Goal: Task Accomplishment & Management: Manage account settings

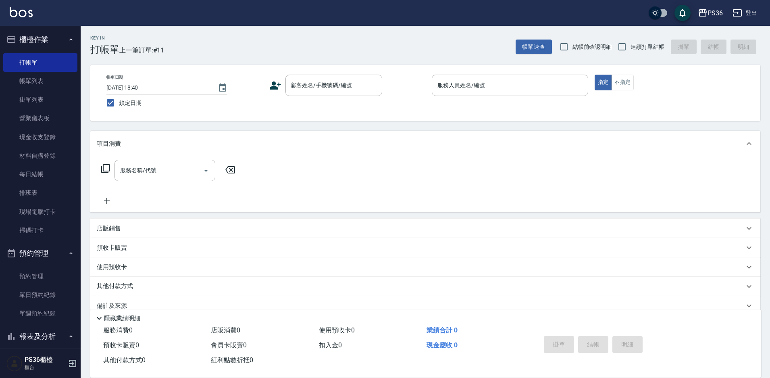
click at [256, 103] on label "鎖定日期" at bounding box center [179, 102] width 154 height 17
click at [119, 103] on input "鎖定日期" at bounding box center [110, 102] width 17 height 17
checkbox input "false"
click at [333, 82] on input "顧客姓名/手機號碼/編號" at bounding box center [327, 85] width 77 height 14
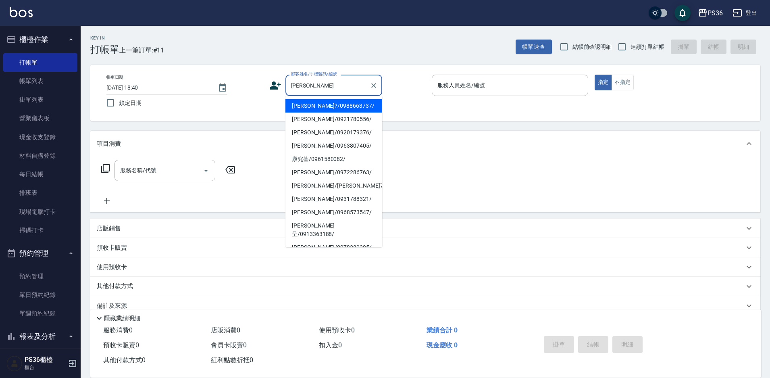
click at [342, 106] on li "康瀞?/0988663737/" at bounding box center [334, 105] width 97 height 13
type input "康瀞?/0988663737/"
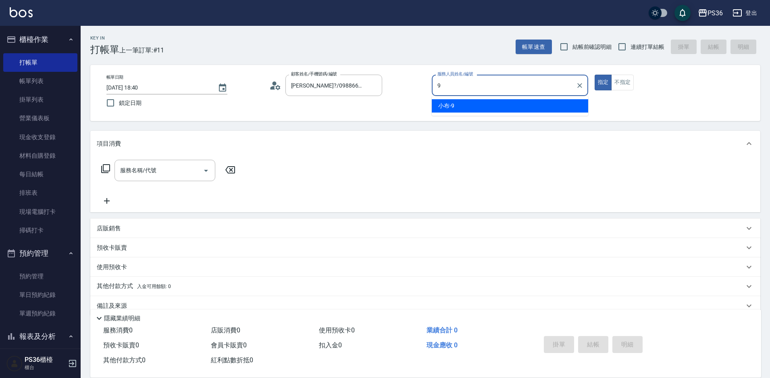
type input "小布-9"
type button "true"
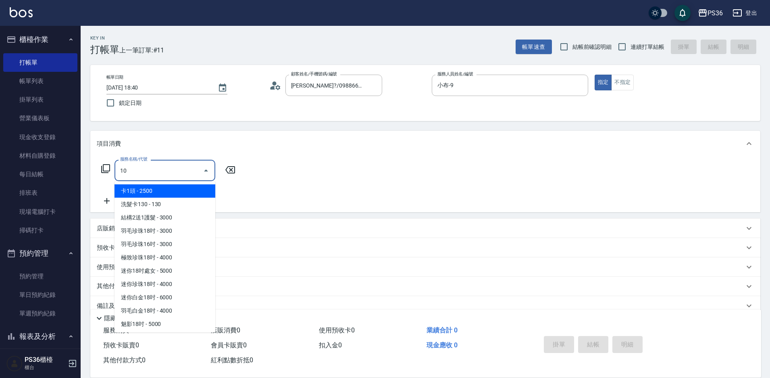
type input "101"
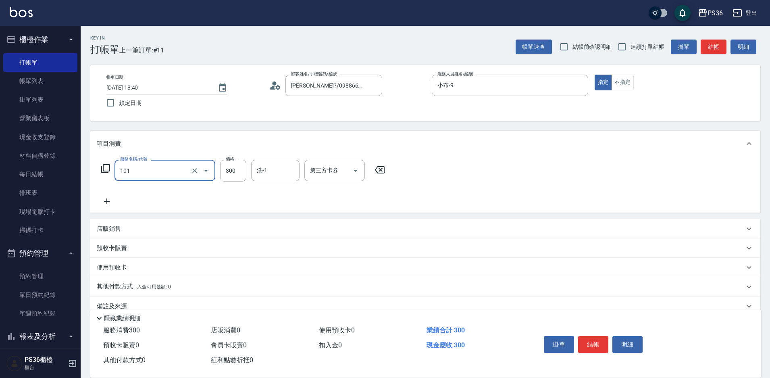
click at [164, 172] on input "101" at bounding box center [153, 170] width 71 height 14
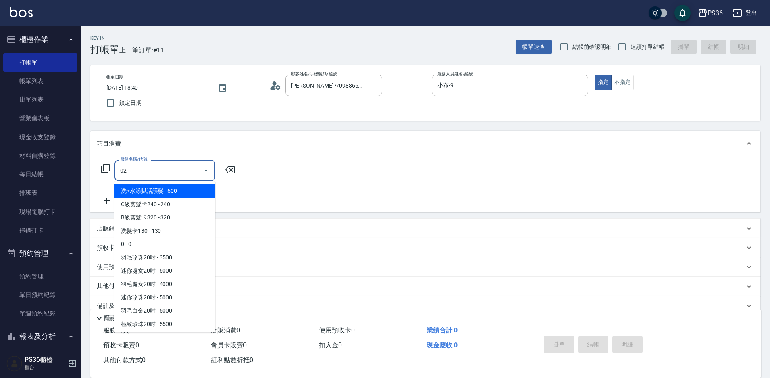
type input "頭皮卡使用(2024)(1212)"
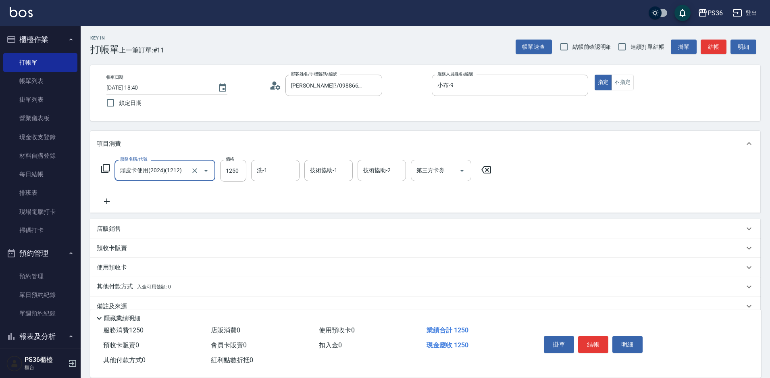
click at [164, 172] on input "頭皮卡使用(2024)(1212)" at bounding box center [153, 170] width 71 height 14
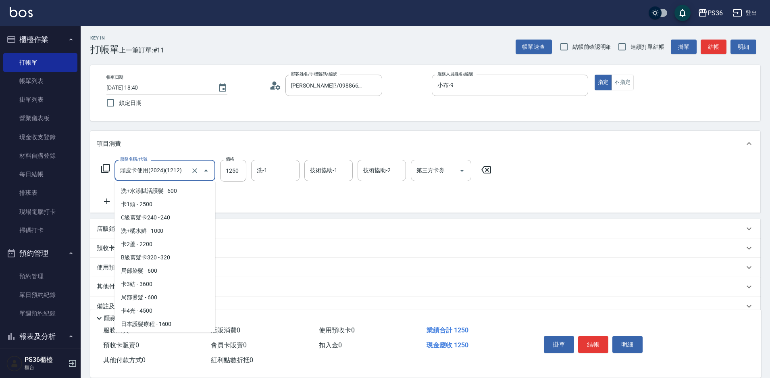
scroll to position [2035, 0]
click at [164, 172] on input "頭皮卡使用(2024)(1212)" at bounding box center [153, 170] width 71 height 14
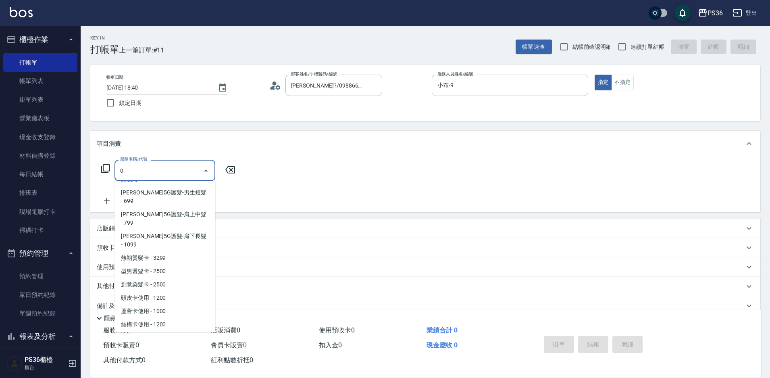
scroll to position [0, 0]
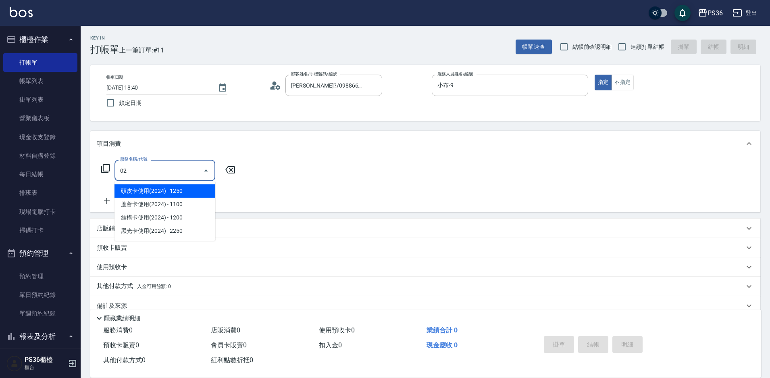
type input "0"
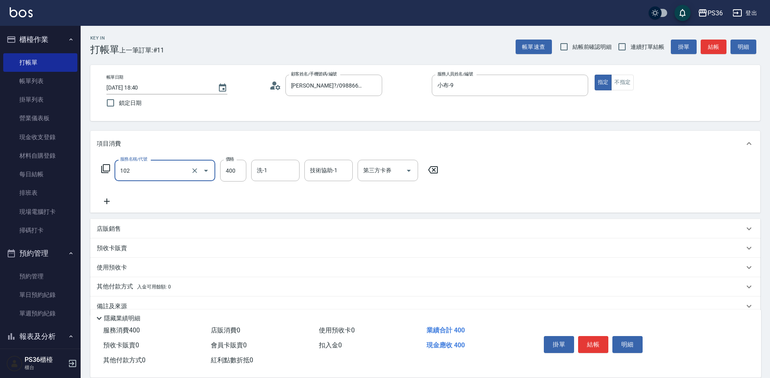
type input "精油洗髮(102)"
type input "小佳-26"
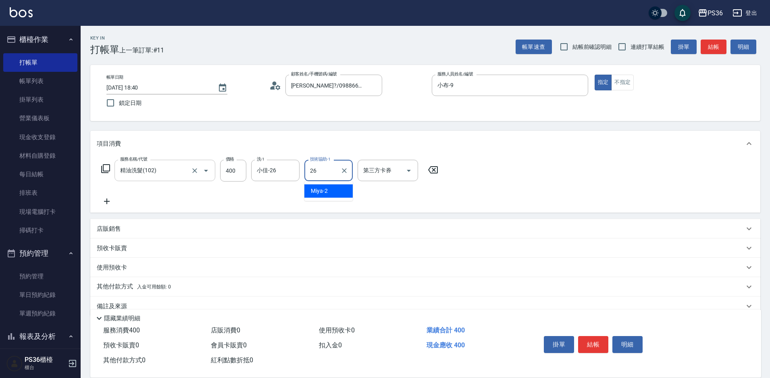
type input "小佳-26"
click at [586, 338] on button "結帳" at bounding box center [593, 344] width 30 height 17
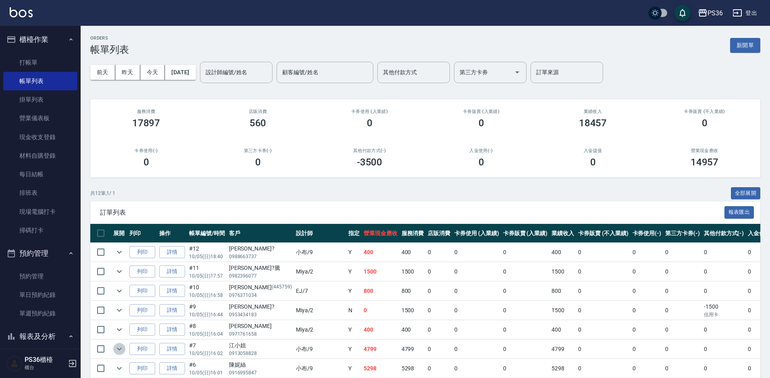
click at [120, 351] on icon "expand row" at bounding box center [120, 349] width 10 height 10
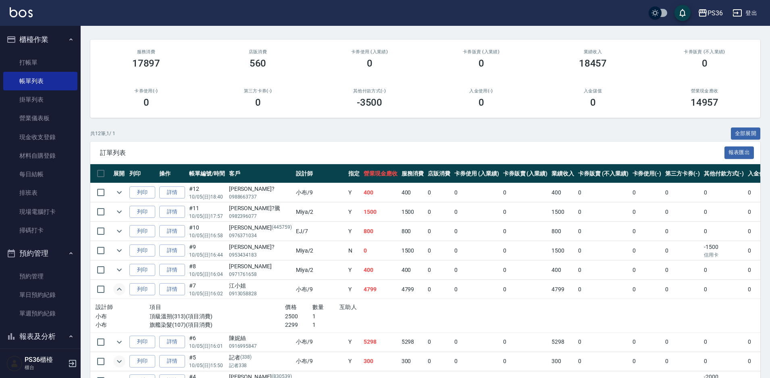
scroll to position [81, 0]
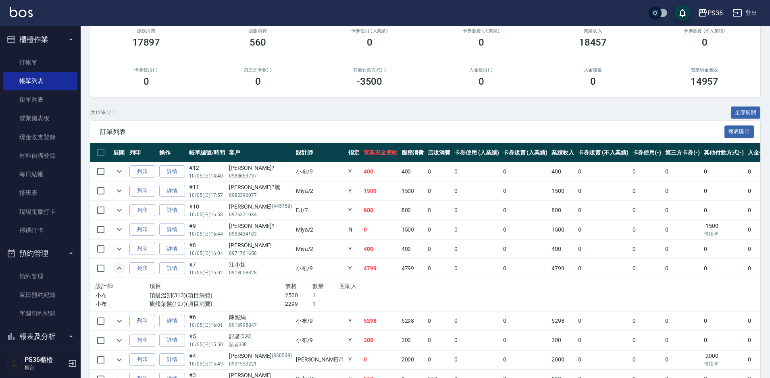
click at [123, 270] on icon "expand row" at bounding box center [120, 268] width 10 height 10
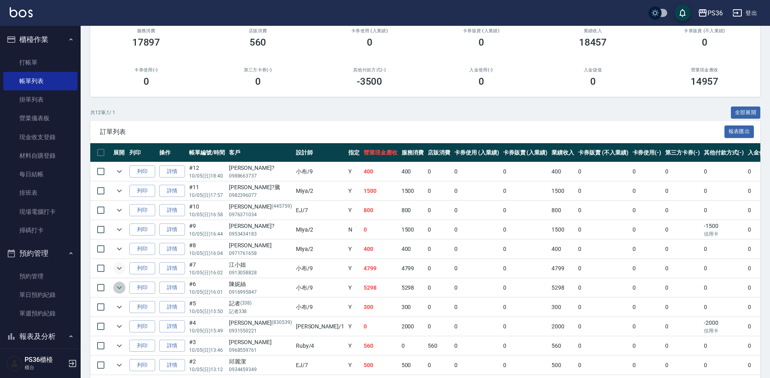
click at [115, 285] on icon "expand row" at bounding box center [120, 288] width 10 height 10
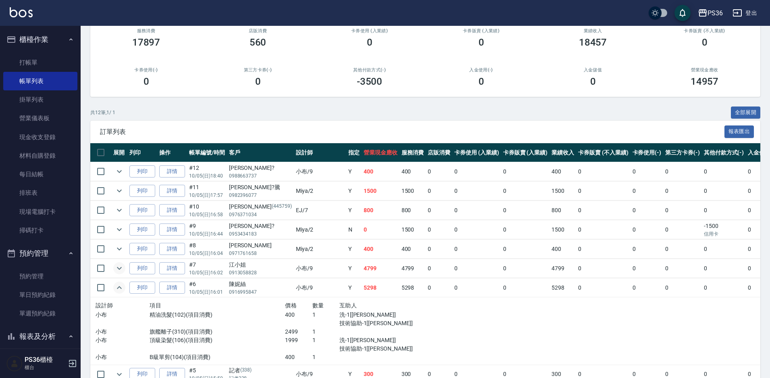
click at [115, 283] on icon "expand row" at bounding box center [120, 288] width 10 height 10
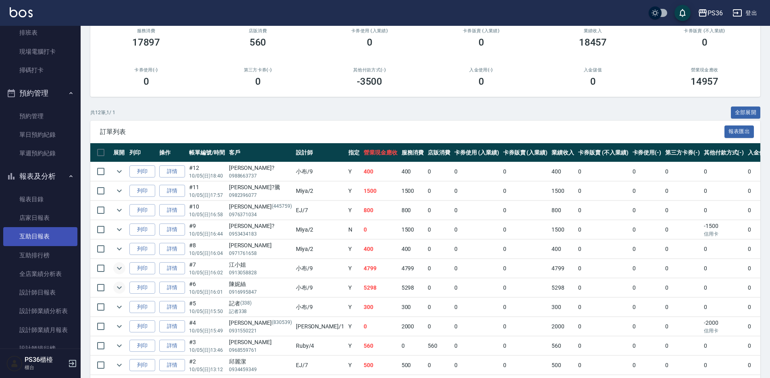
scroll to position [242, 0]
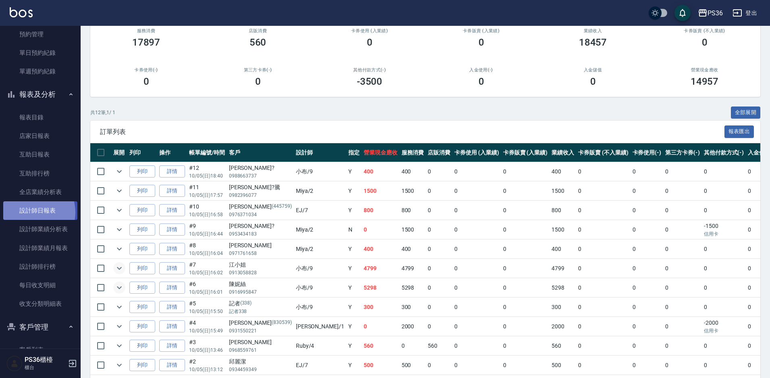
click at [31, 212] on link "設計師日報表" at bounding box center [40, 210] width 74 height 19
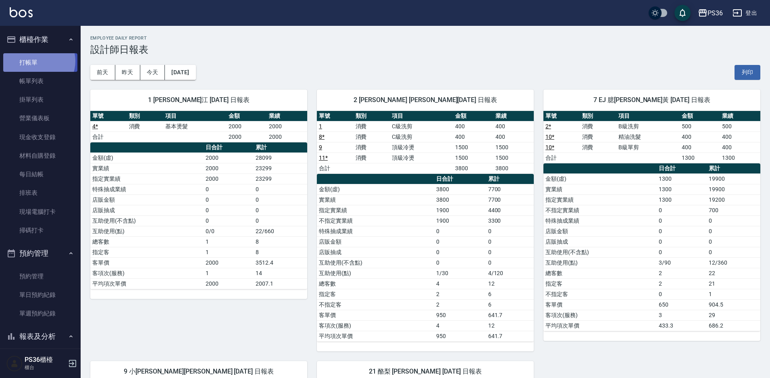
click at [37, 61] on link "打帳單" at bounding box center [40, 62] width 74 height 19
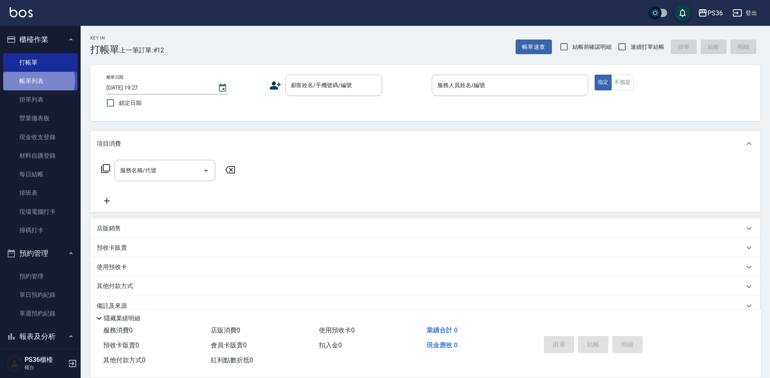
click at [31, 80] on link "帳單列表" at bounding box center [40, 81] width 74 height 19
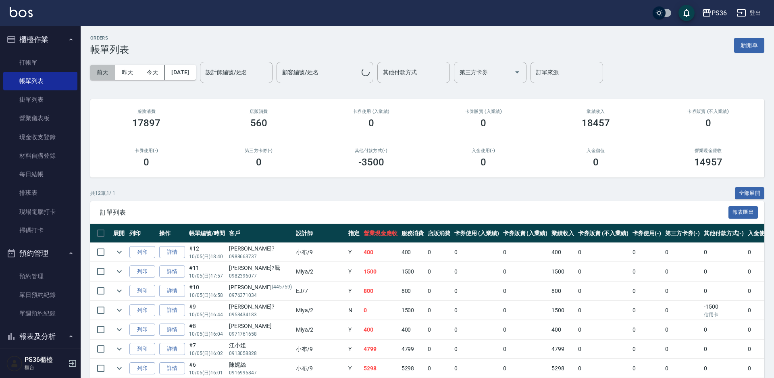
click at [114, 72] on button "前天" at bounding box center [102, 72] width 25 height 15
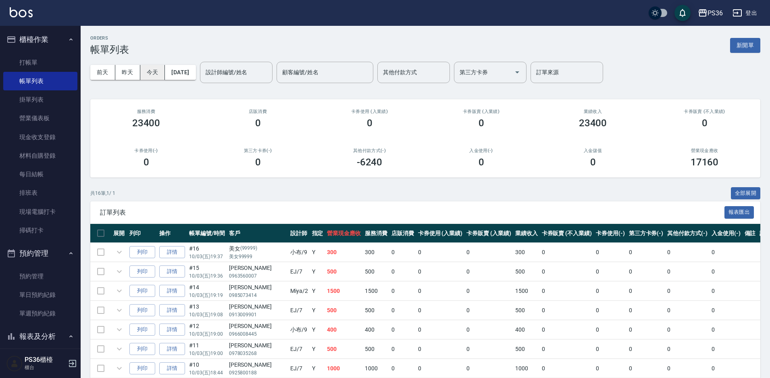
click at [154, 77] on button "今天" at bounding box center [152, 72] width 25 height 15
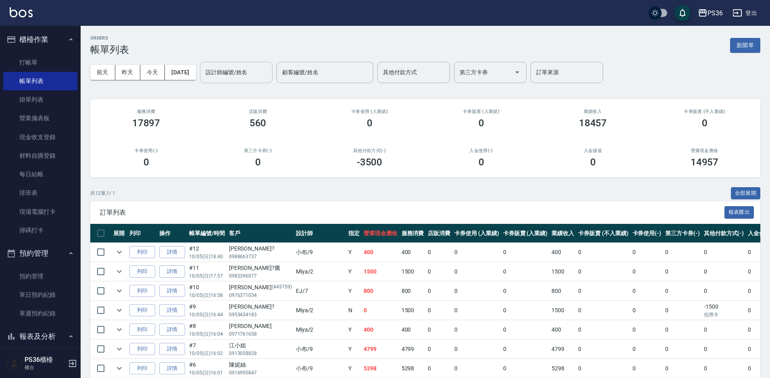
drag, startPoint x: 180, startPoint y: 109, endPoint x: 235, endPoint y: 74, distance: 64.8
click at [235, 74] on input "設計師編號/姓名" at bounding box center [236, 72] width 65 height 14
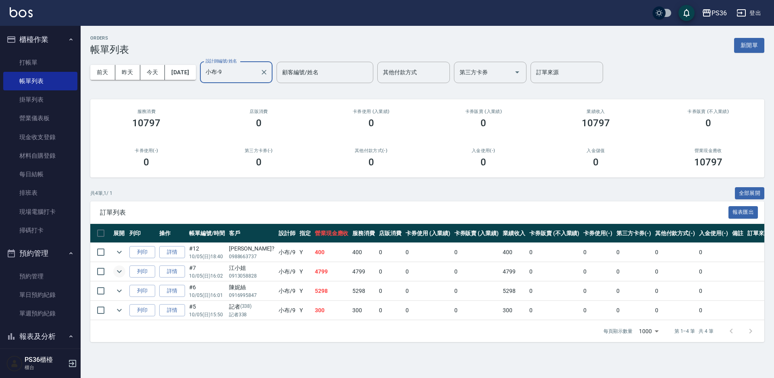
type input "小布-9"
click at [121, 272] on icon "expand row" at bounding box center [119, 271] width 5 height 3
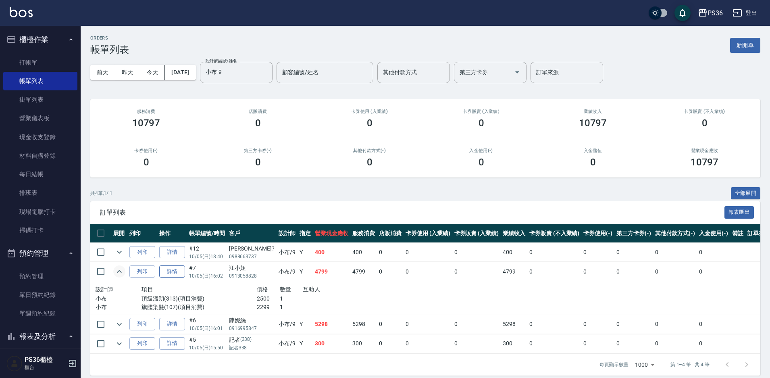
click at [175, 270] on link "詳情" at bounding box center [172, 271] width 26 height 13
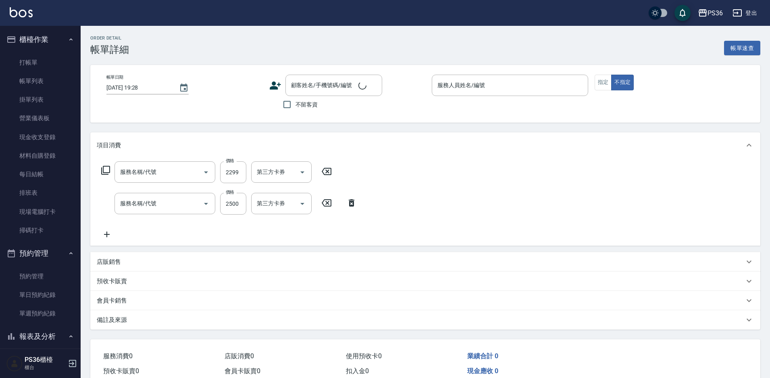
type input "2025/10/05 16:02"
type input "小布-9"
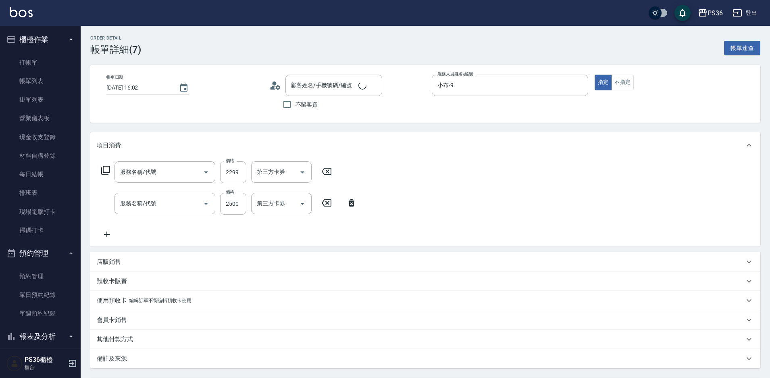
type input "旗艦染髮(107)"
type input "頂級溫朔(313)"
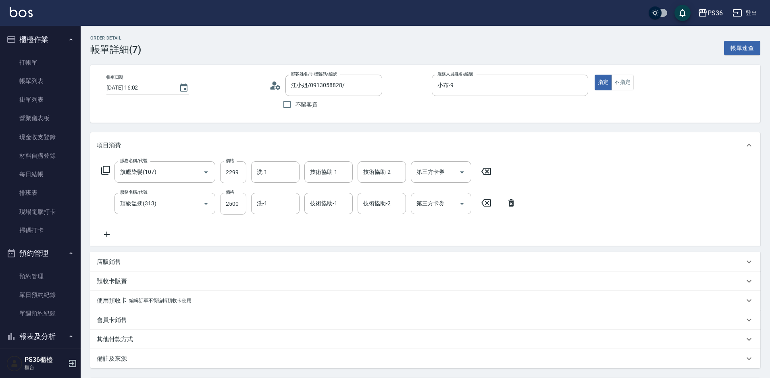
type input "江小姐/0913058828/"
click at [242, 208] on input "2500" at bounding box center [233, 204] width 26 height 22
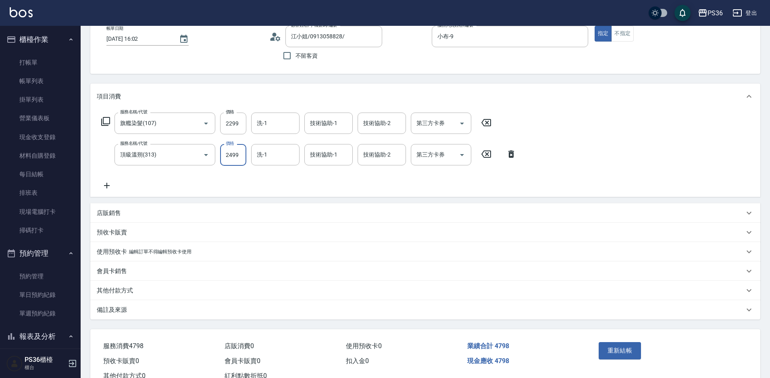
scroll to position [77, 0]
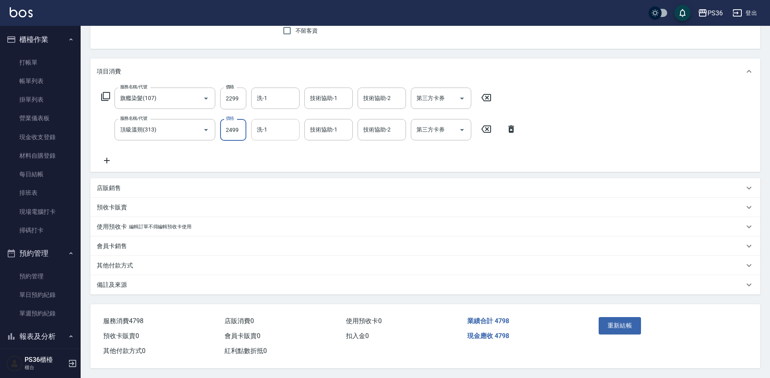
type input "2499"
click at [276, 126] on input "洗-1" at bounding box center [275, 130] width 41 height 14
type input "顏亮亮-22"
click at [636, 320] on button "重新結帳" at bounding box center [620, 325] width 43 height 17
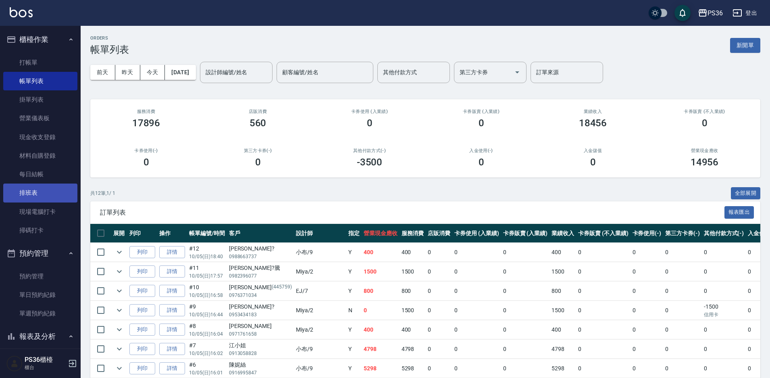
click at [29, 188] on link "排班表" at bounding box center [40, 193] width 74 height 19
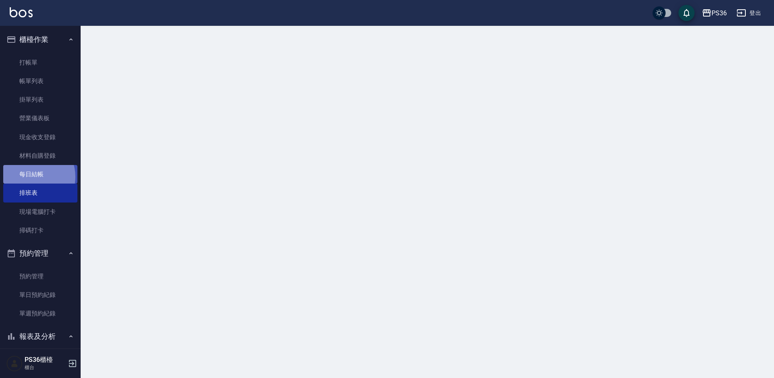
click at [31, 177] on link "每日結帳" at bounding box center [40, 174] width 74 height 19
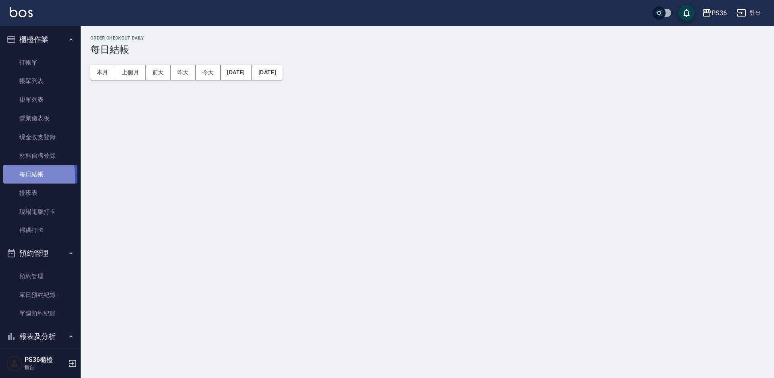
click at [31, 177] on link "每日結帳" at bounding box center [40, 174] width 74 height 19
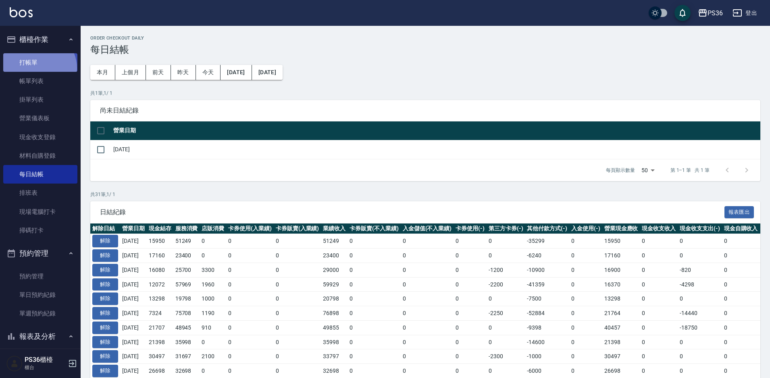
click at [38, 68] on link "打帳單" at bounding box center [40, 62] width 74 height 19
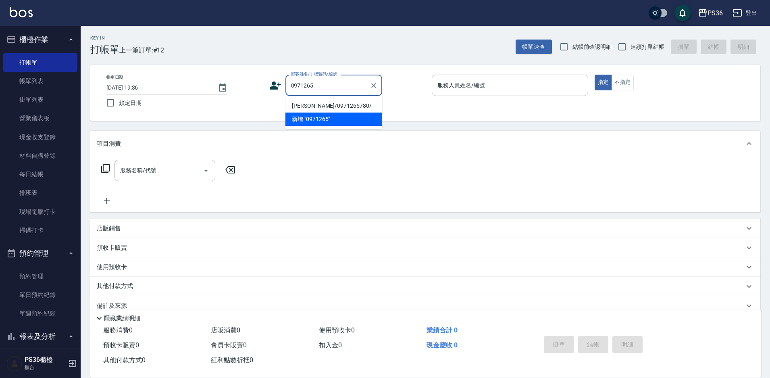
click at [327, 103] on li "陳敏傑/0971265780/" at bounding box center [334, 105] width 97 height 13
type input "陳敏傑/0971265780/"
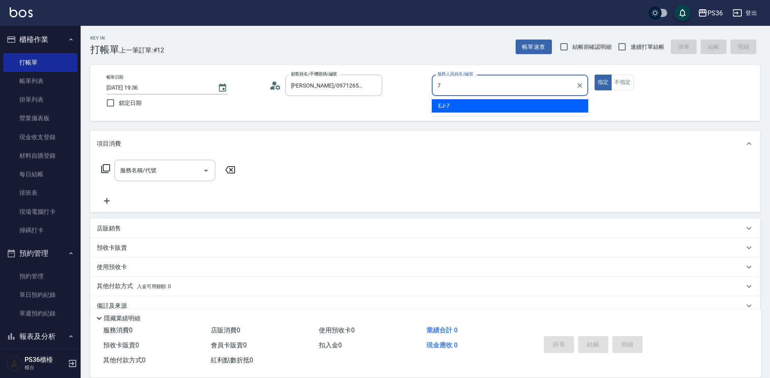
type input "EJ-7"
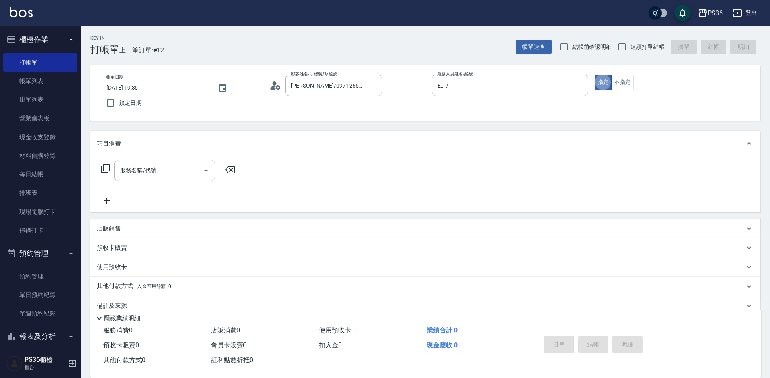
type button "true"
click at [150, 171] on div "服務名稱/代號 服務名稱/代號" at bounding box center [165, 170] width 101 height 21
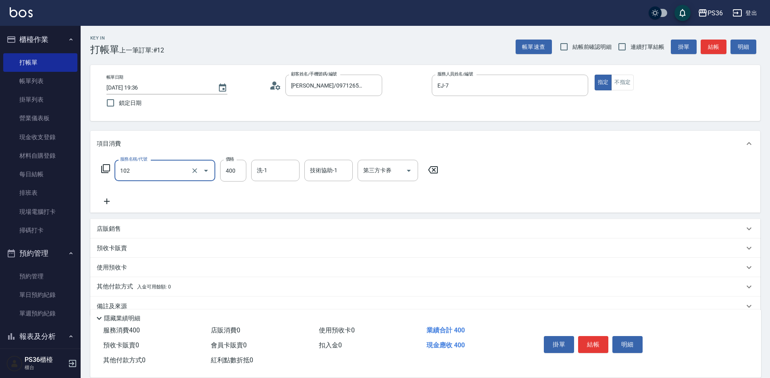
type input "精油洗髮(102)"
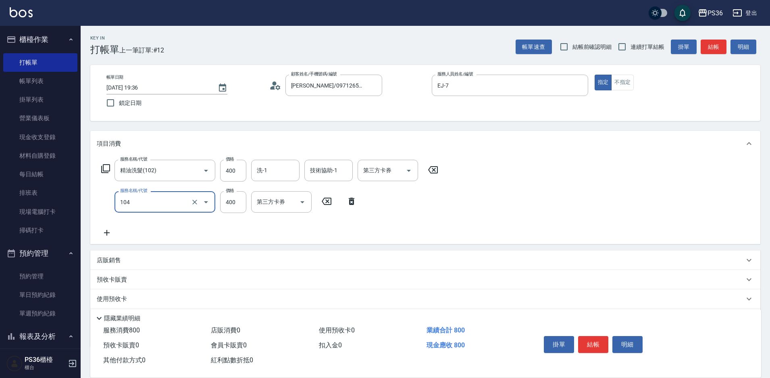
click at [265, 167] on div "洗-1 洗-1" at bounding box center [275, 170] width 48 height 21
type input "B級單剪(104)"
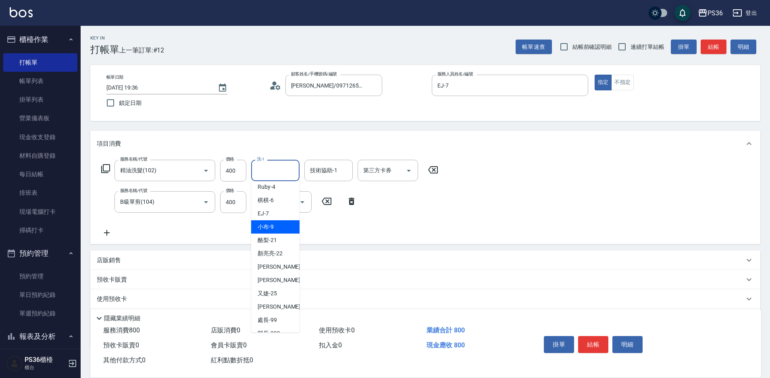
scroll to position [112, 0]
click at [267, 294] on span "小佳 -26" at bounding box center [283, 296] width 51 height 8
type input "小佳-26"
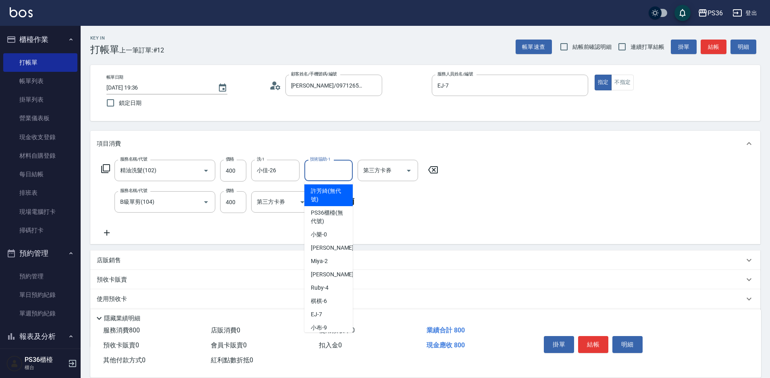
click at [316, 167] on input "技術協助-1" at bounding box center [328, 170] width 41 height 14
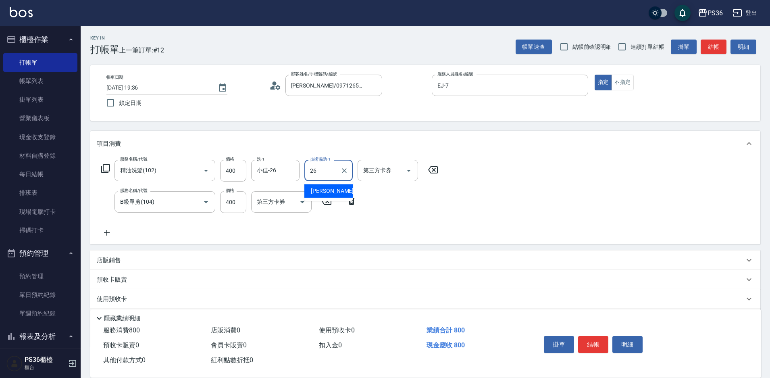
type input "小佳-26"
click at [590, 337] on button "結帳" at bounding box center [593, 344] width 30 height 17
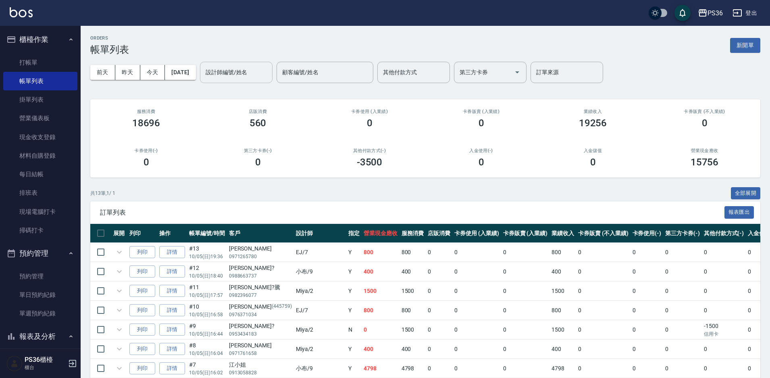
click at [263, 73] on input "設計師編號/姓名" at bounding box center [236, 72] width 65 height 14
type input "EJ-7"
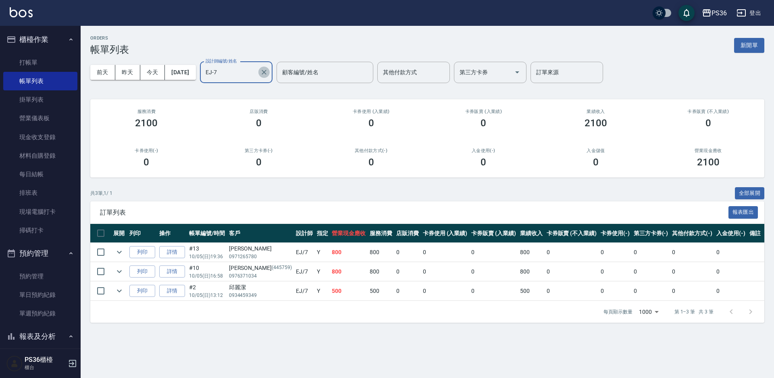
click at [268, 75] on icon "Clear" at bounding box center [264, 72] width 8 height 8
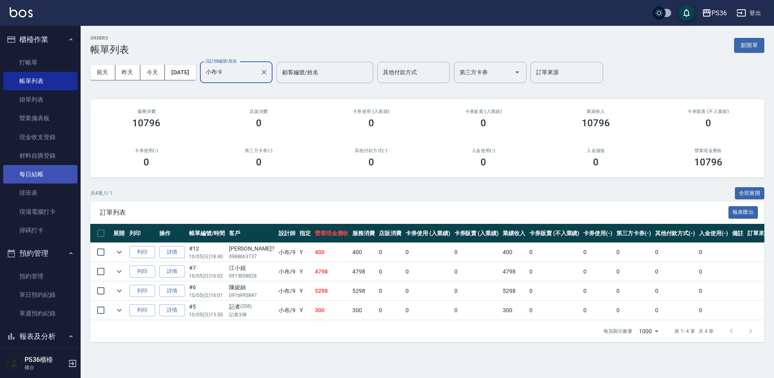
type input "小布-9"
click at [43, 169] on link "每日結帳" at bounding box center [40, 174] width 74 height 19
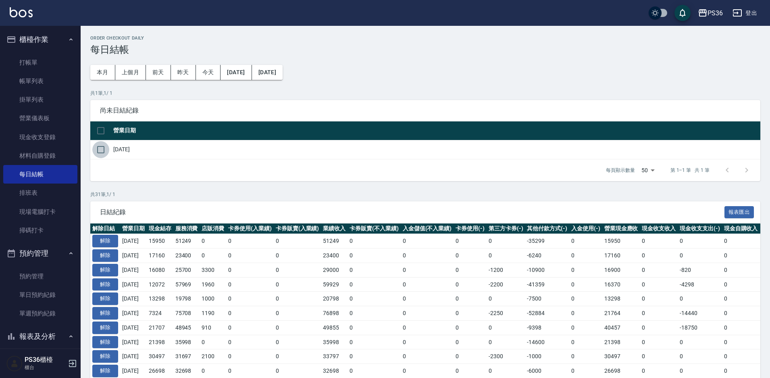
click at [104, 153] on input "checkbox" at bounding box center [100, 149] width 17 height 17
checkbox input "true"
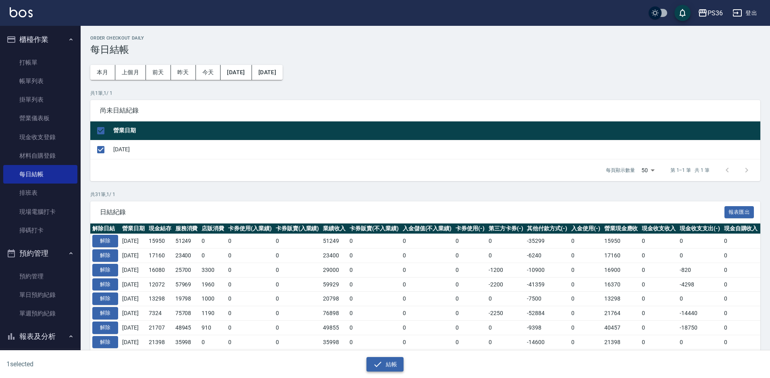
click at [385, 364] on button "結帳" at bounding box center [386, 364] width 38 height 15
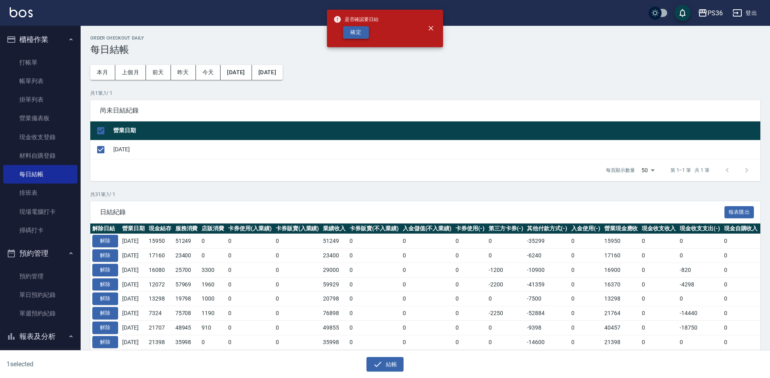
click at [363, 37] on button "確定" at bounding box center [356, 32] width 26 height 13
checkbox input "false"
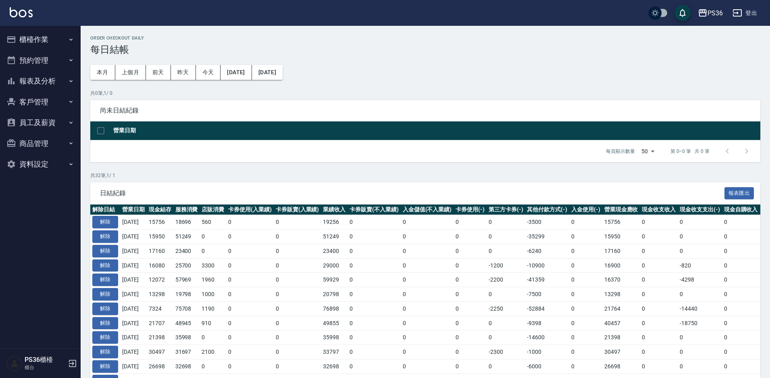
click at [48, 106] on button "客戶管理" at bounding box center [40, 102] width 74 height 21
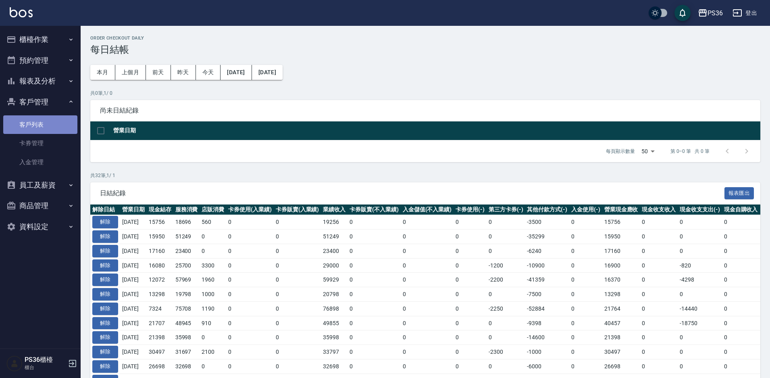
click at [43, 118] on link "客戶列表" at bounding box center [40, 124] width 74 height 19
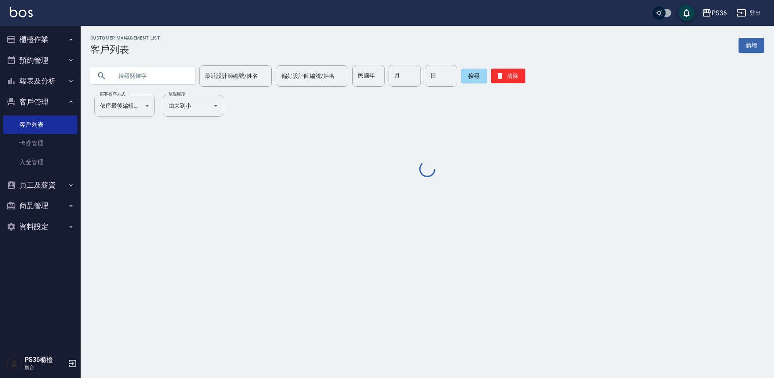
click at [136, 100] on body "PS36 登出 櫃檯作業 打帳單 帳單列表 掛單列表 營業儀表板 現金收支登錄 材料自購登錄 每日結帳 排班表 現場電腦打卡 掃碼打卡 預約管理 預約管理 單…" at bounding box center [387, 189] width 774 height 378
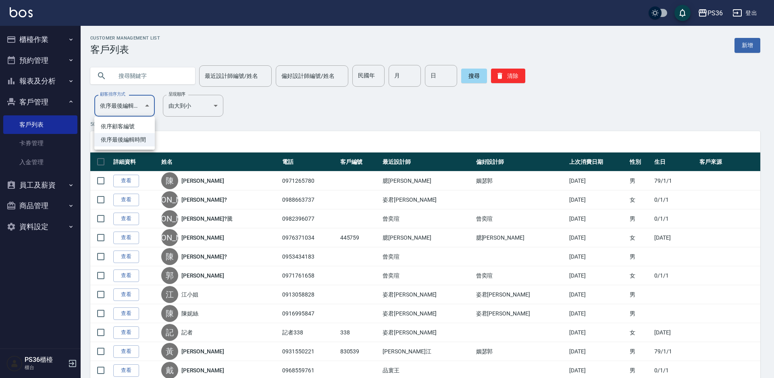
click at [135, 102] on div at bounding box center [387, 189] width 774 height 378
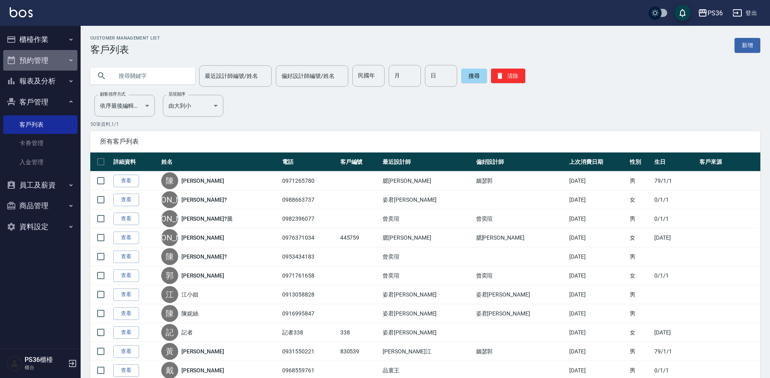
click at [25, 63] on button "預約管理" at bounding box center [40, 60] width 74 height 21
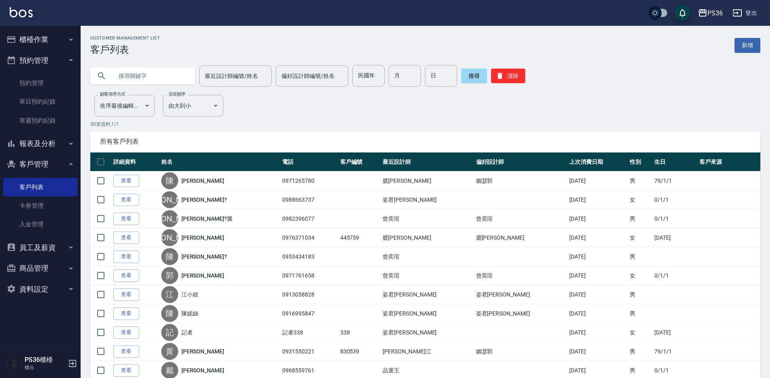
click at [25, 27] on ul "櫃檯作業 打帳單 帳單列表 掛單列表 營業儀表板 現金收支登錄 材料自購登錄 每日結帳 排班表 現場電腦打卡 掃碼打卡 預約管理 預約管理 單日預約紀錄 單週…" at bounding box center [40, 164] width 74 height 277
click at [32, 44] on button "櫃檯作業" at bounding box center [40, 39] width 74 height 21
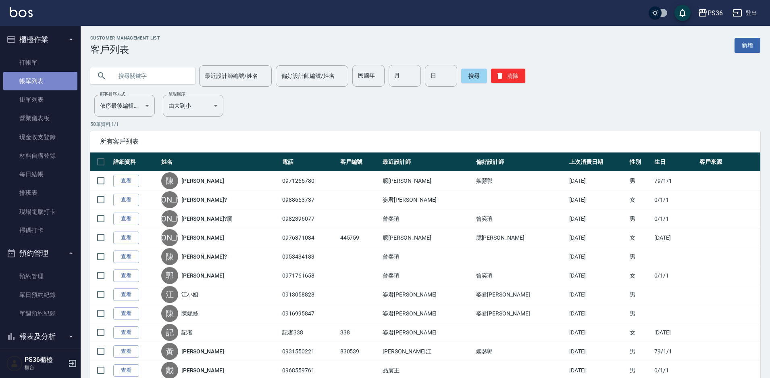
click at [42, 82] on link "帳單列表" at bounding box center [40, 81] width 74 height 19
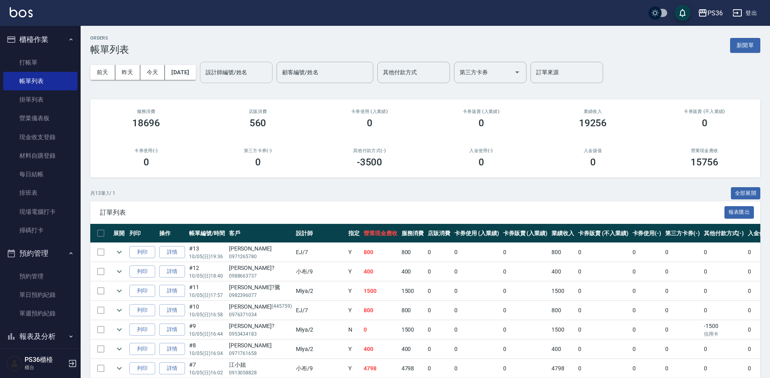
click at [248, 70] on div "設計師編號/姓名 設計師編號/姓名" at bounding box center [236, 72] width 73 height 21
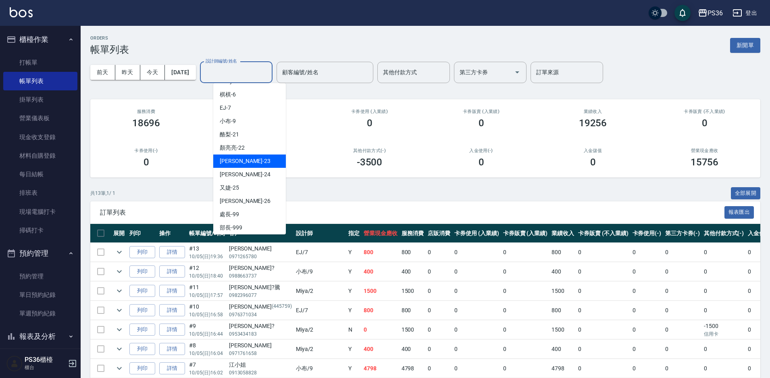
scroll to position [95, 0]
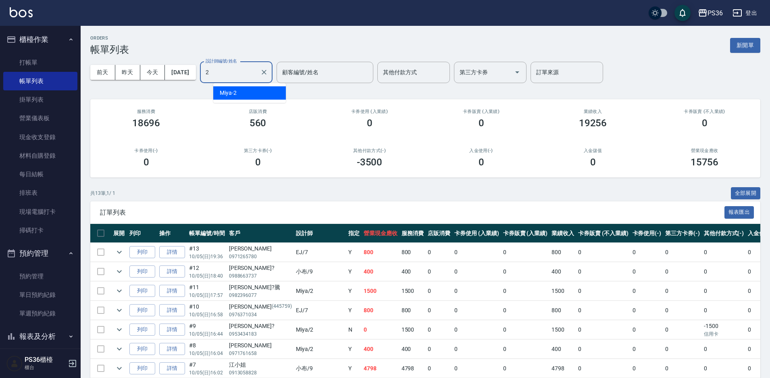
type input "25"
click at [268, 73] on icon "Clear" at bounding box center [264, 72] width 8 height 8
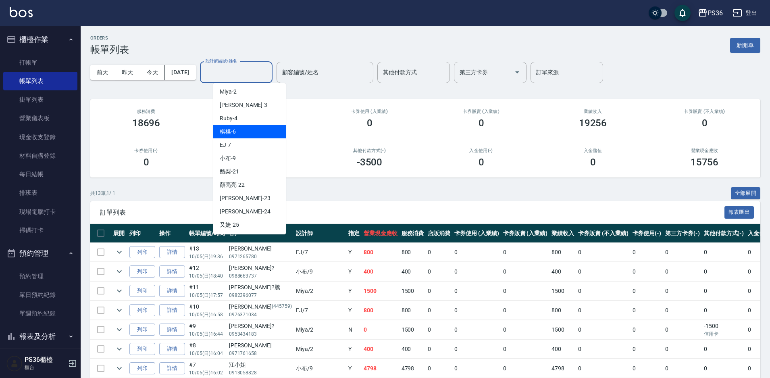
scroll to position [14, 0]
click at [239, 129] on div "Miya -2" at bounding box center [249, 131] width 73 height 13
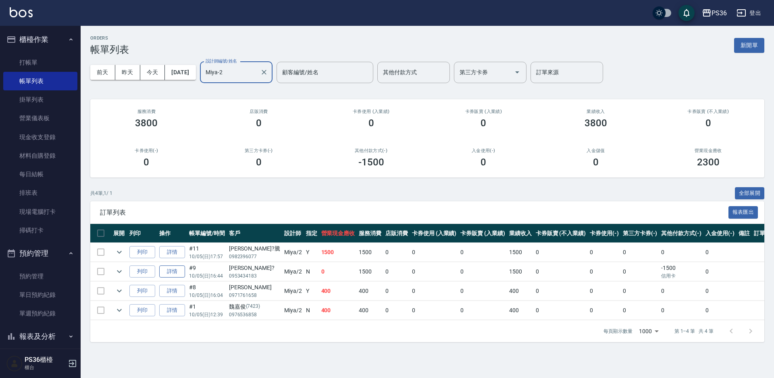
type input "Miya-2"
click at [174, 271] on link "詳情" at bounding box center [172, 271] width 26 height 13
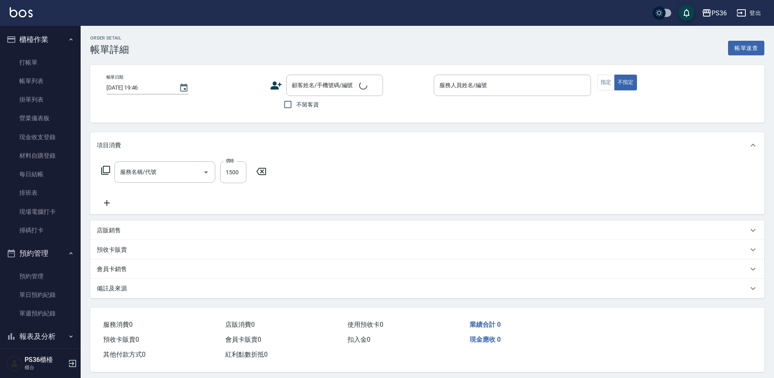
type input "[DATE] 16:44"
type input "Miya-2"
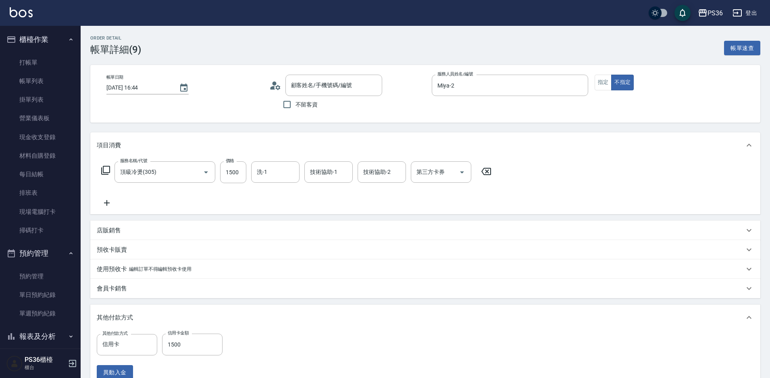
type input "頂級冷燙(305)"
type input "[PERSON_NAME]?/0953434183/"
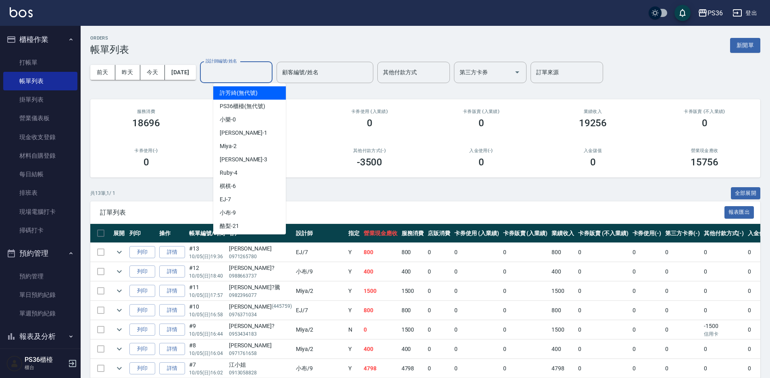
click at [247, 71] on input "設計師編號/姓名" at bounding box center [236, 72] width 65 height 14
click at [251, 148] on div "Miya -2" at bounding box center [249, 146] width 73 height 13
type input "Miya-2"
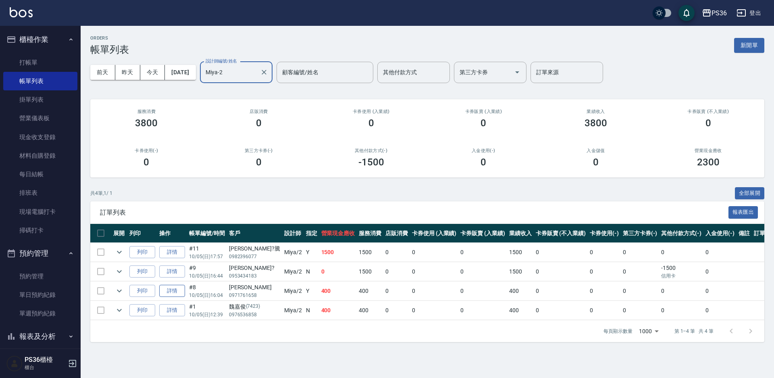
click at [179, 296] on link "詳情" at bounding box center [172, 291] width 26 height 13
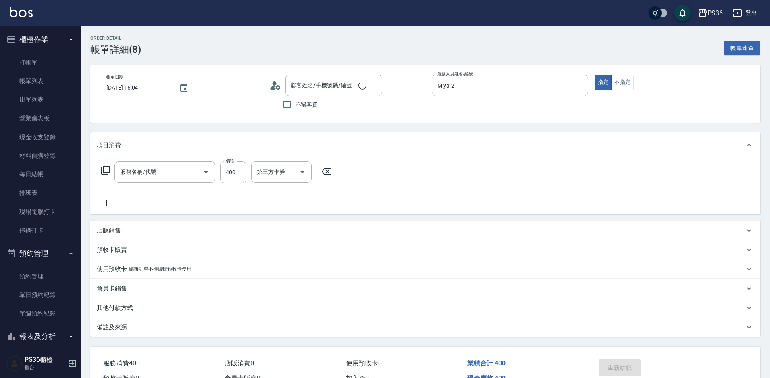
type input "[DATE] 16:04"
type input "Miya-2"
type input "C級洗剪(201)"
type input "[PERSON_NAME]/0971761658/"
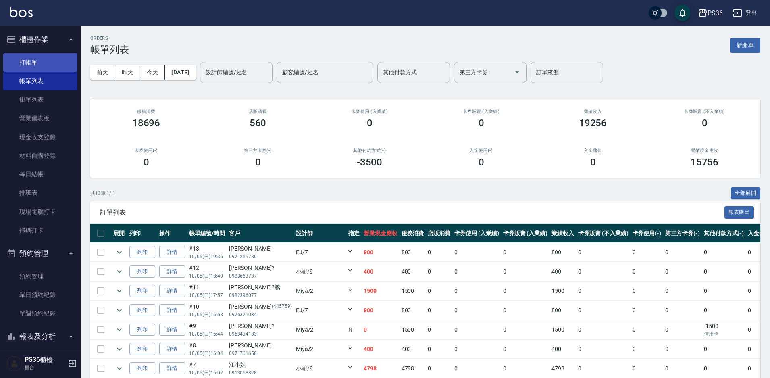
click at [15, 56] on link "打帳單" at bounding box center [40, 62] width 74 height 19
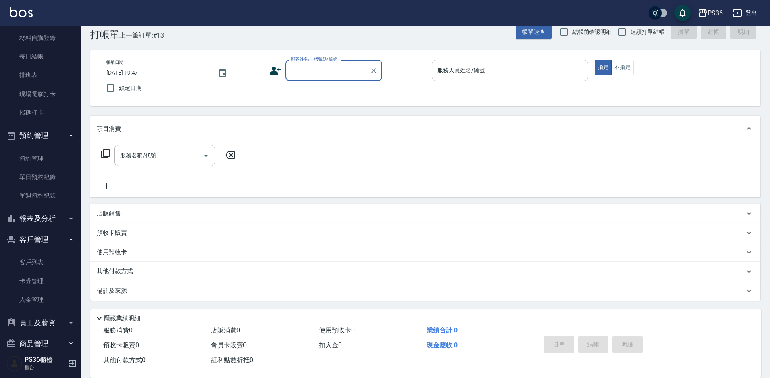
scroll to position [121, 0]
click at [43, 219] on button "報表及分析" at bounding box center [40, 215] width 74 height 21
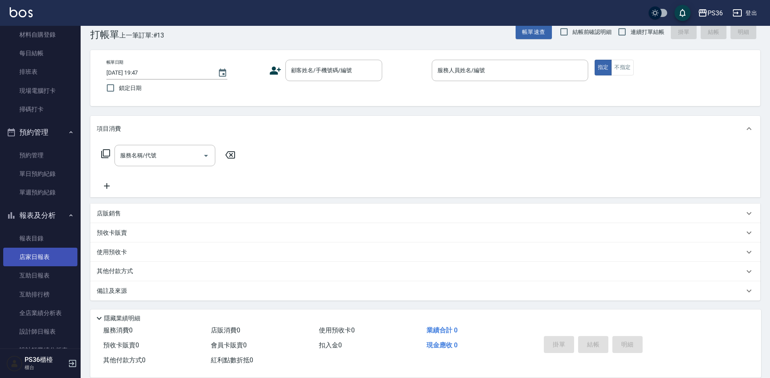
click at [54, 254] on link "店家日報表" at bounding box center [40, 257] width 74 height 19
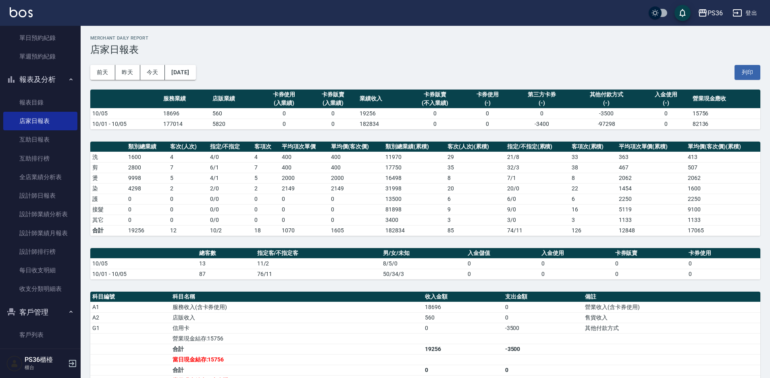
scroll to position [282, 0]
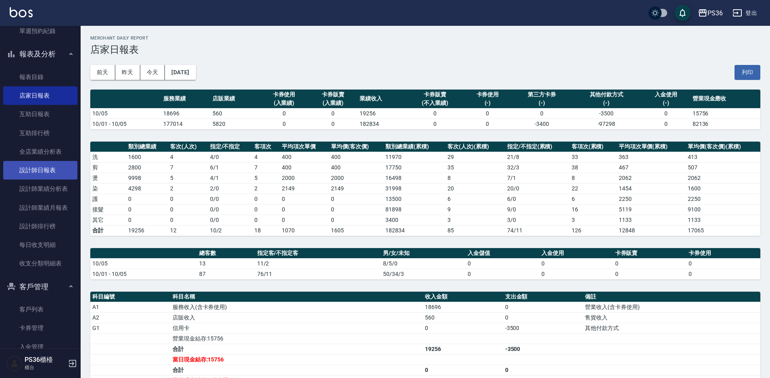
click at [54, 172] on link "設計師日報表" at bounding box center [40, 170] width 74 height 19
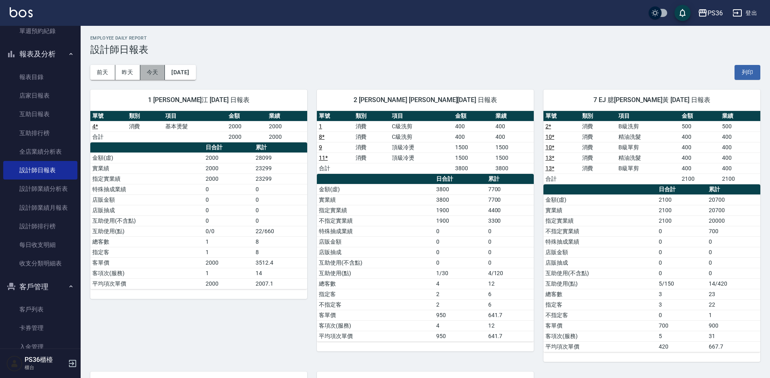
click at [158, 67] on button "今天" at bounding box center [152, 72] width 25 height 15
click at [105, 68] on button "前天" at bounding box center [102, 72] width 25 height 15
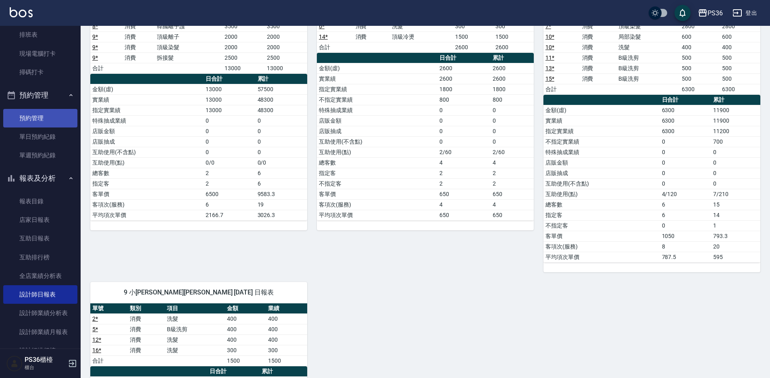
scroll to position [161, 0]
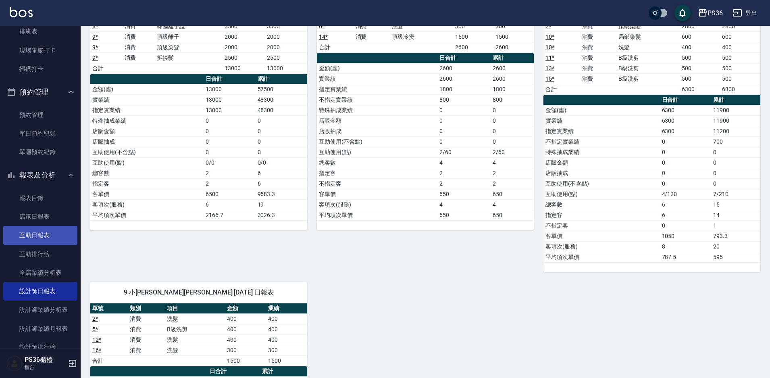
click at [44, 237] on link "互助日報表" at bounding box center [40, 235] width 74 height 19
